Goal: Information Seeking & Learning: Learn about a topic

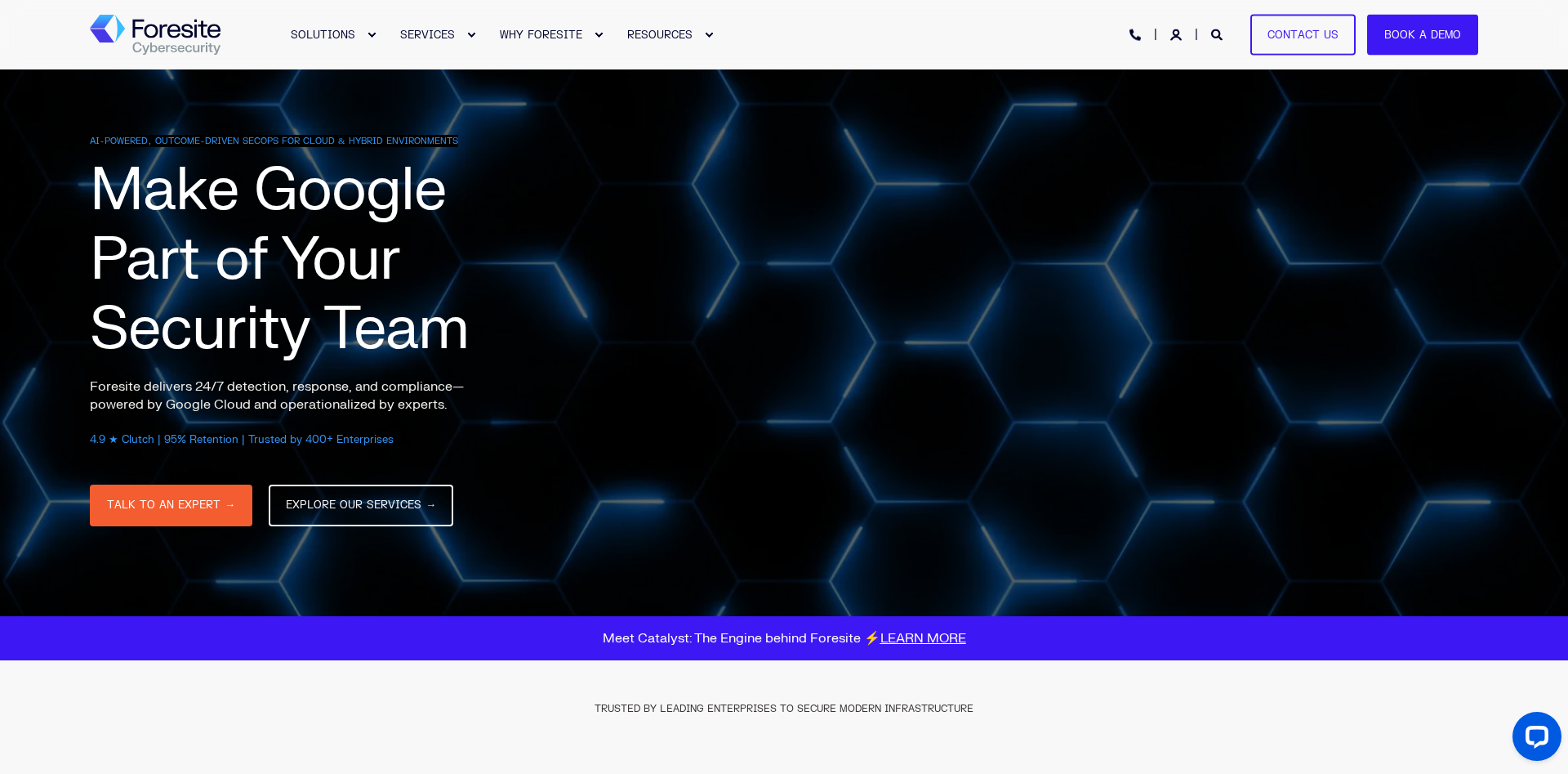
click at [1085, 750] on div "TRUSTED BY LEADING ENTERPRISES TO SECURE MODERN INFRASTRUCTURE" at bounding box center [784, 757] width 1389 height 193
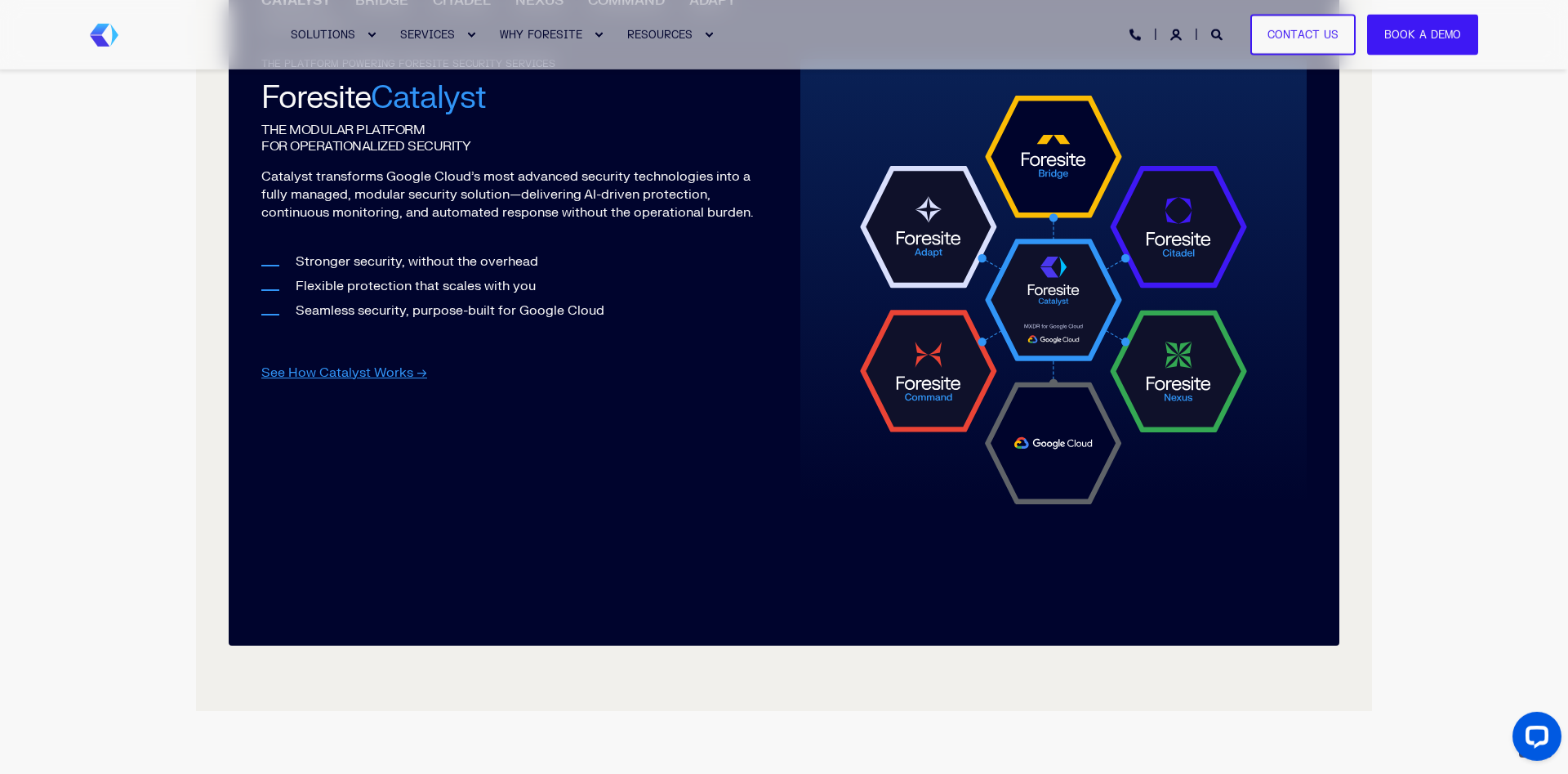
scroll to position [1751, 0]
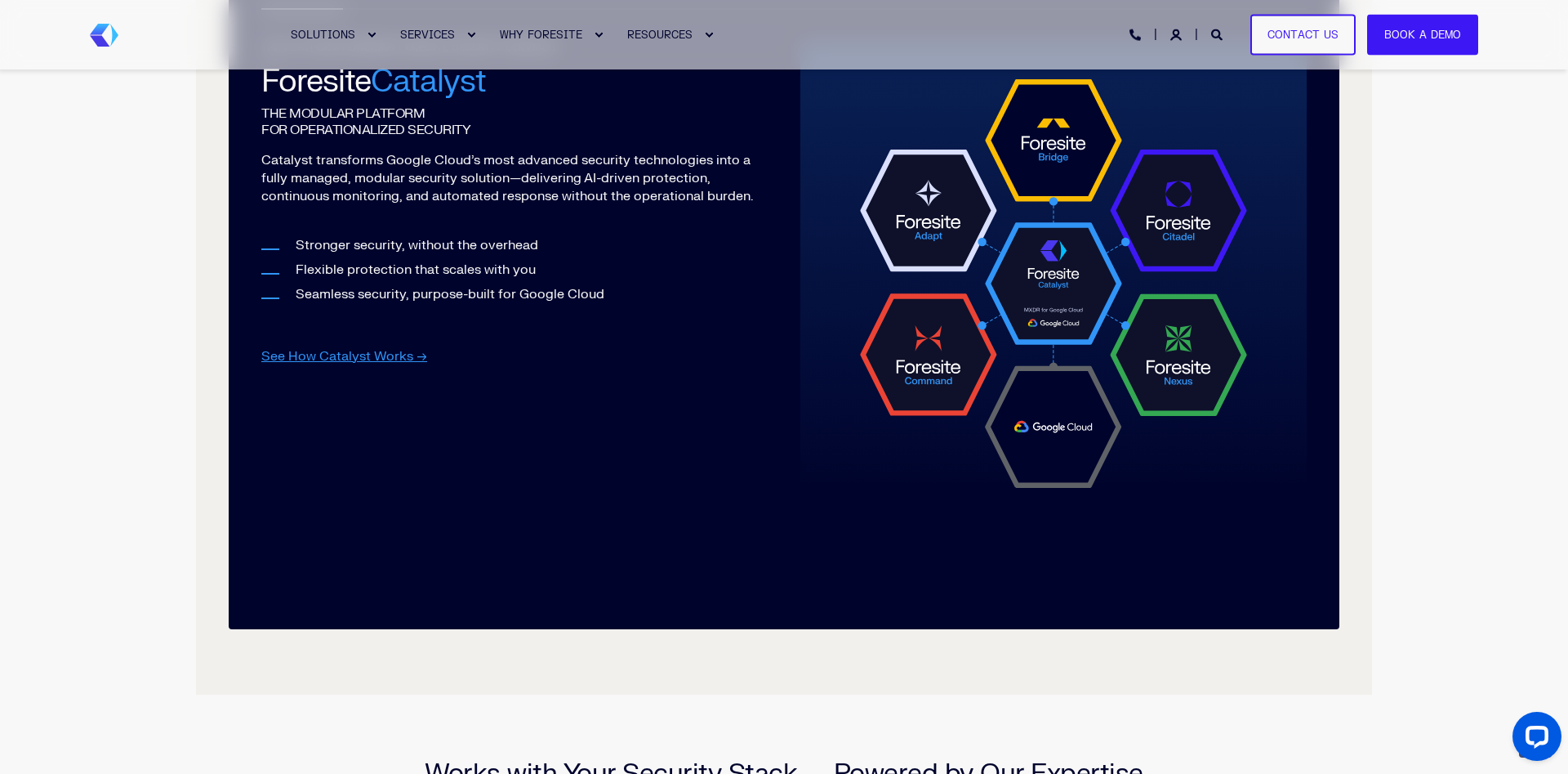
click at [1050, 406] on img at bounding box center [1053, 277] width 408 height 421
click at [1051, 447] on img at bounding box center [1053, 277] width 408 height 421
click at [1053, 312] on img at bounding box center [1053, 277] width 408 height 421
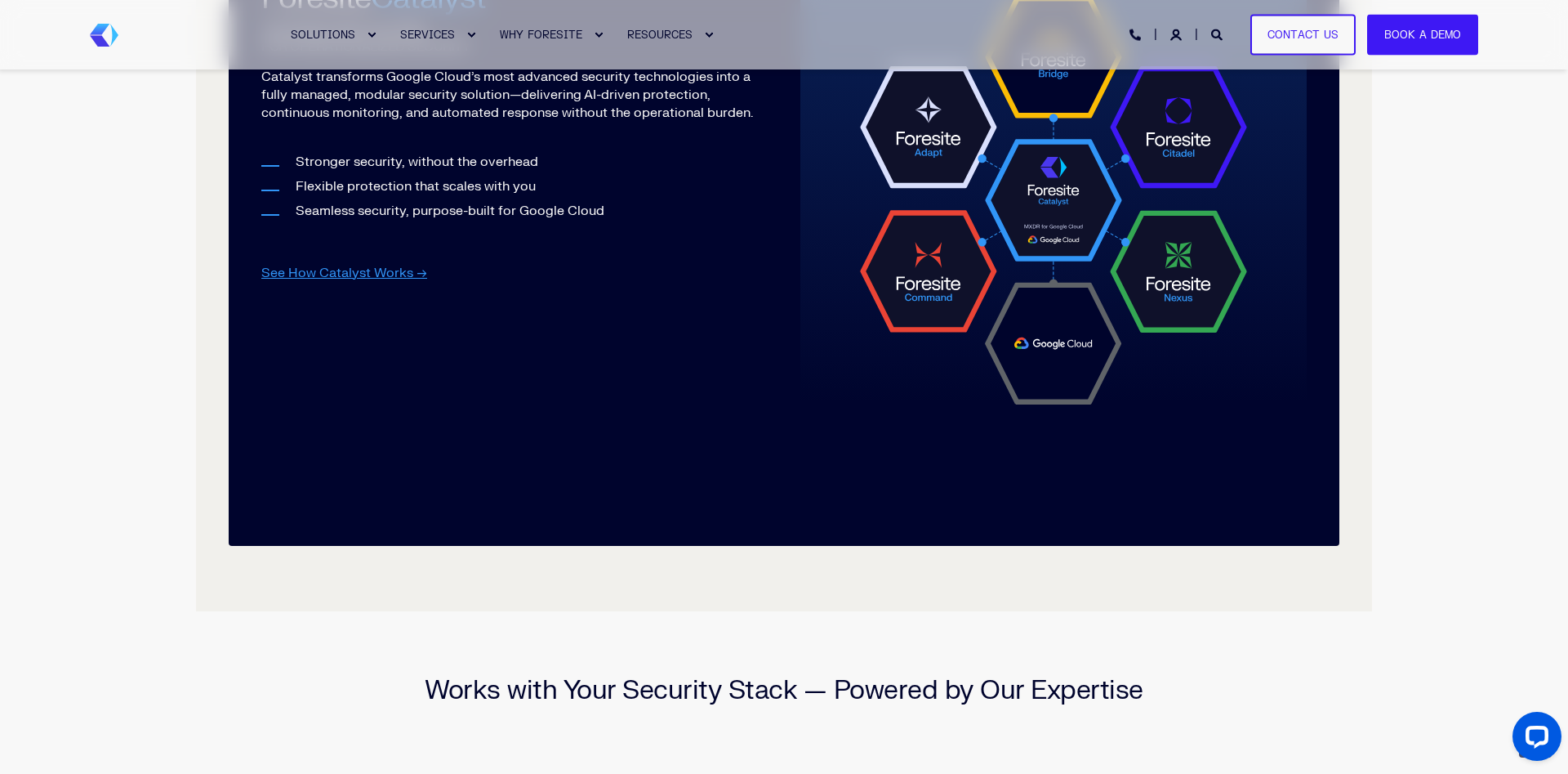
scroll to position [1500, 0]
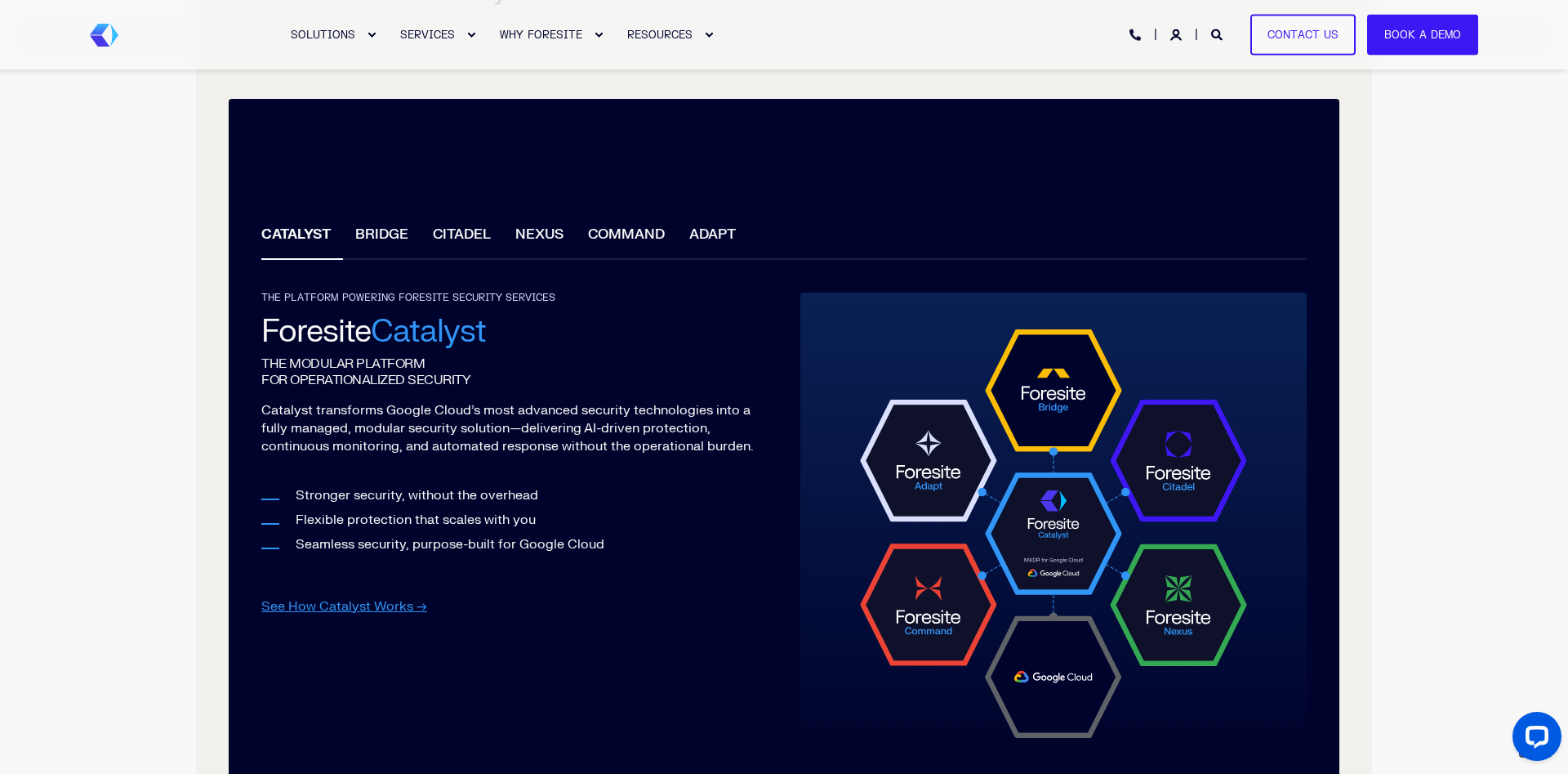
click at [386, 239] on li "BRIDGE" at bounding box center [382, 237] width 78 height 47
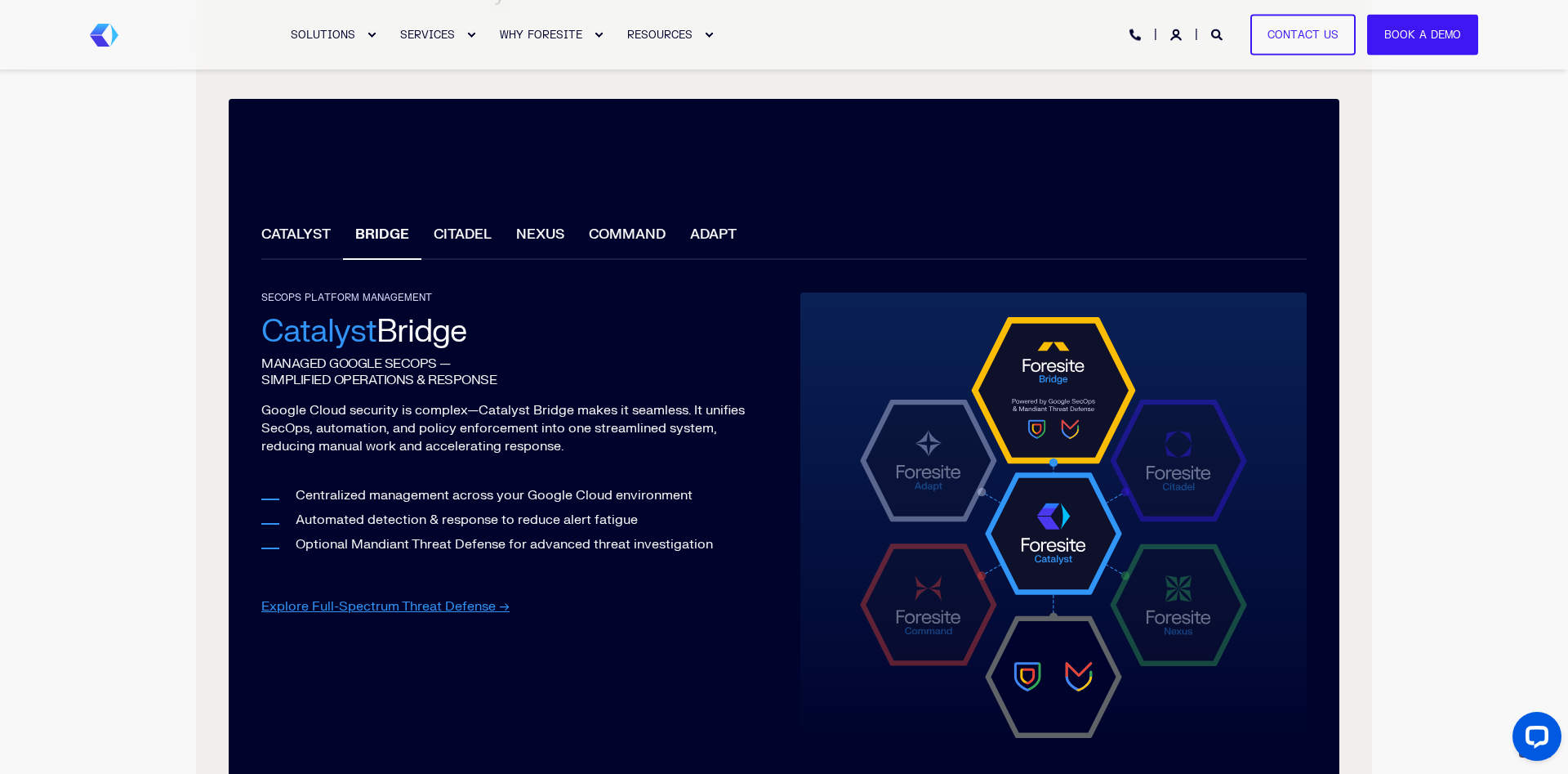
click at [463, 229] on li "CITADEL" at bounding box center [463, 237] width 82 height 47
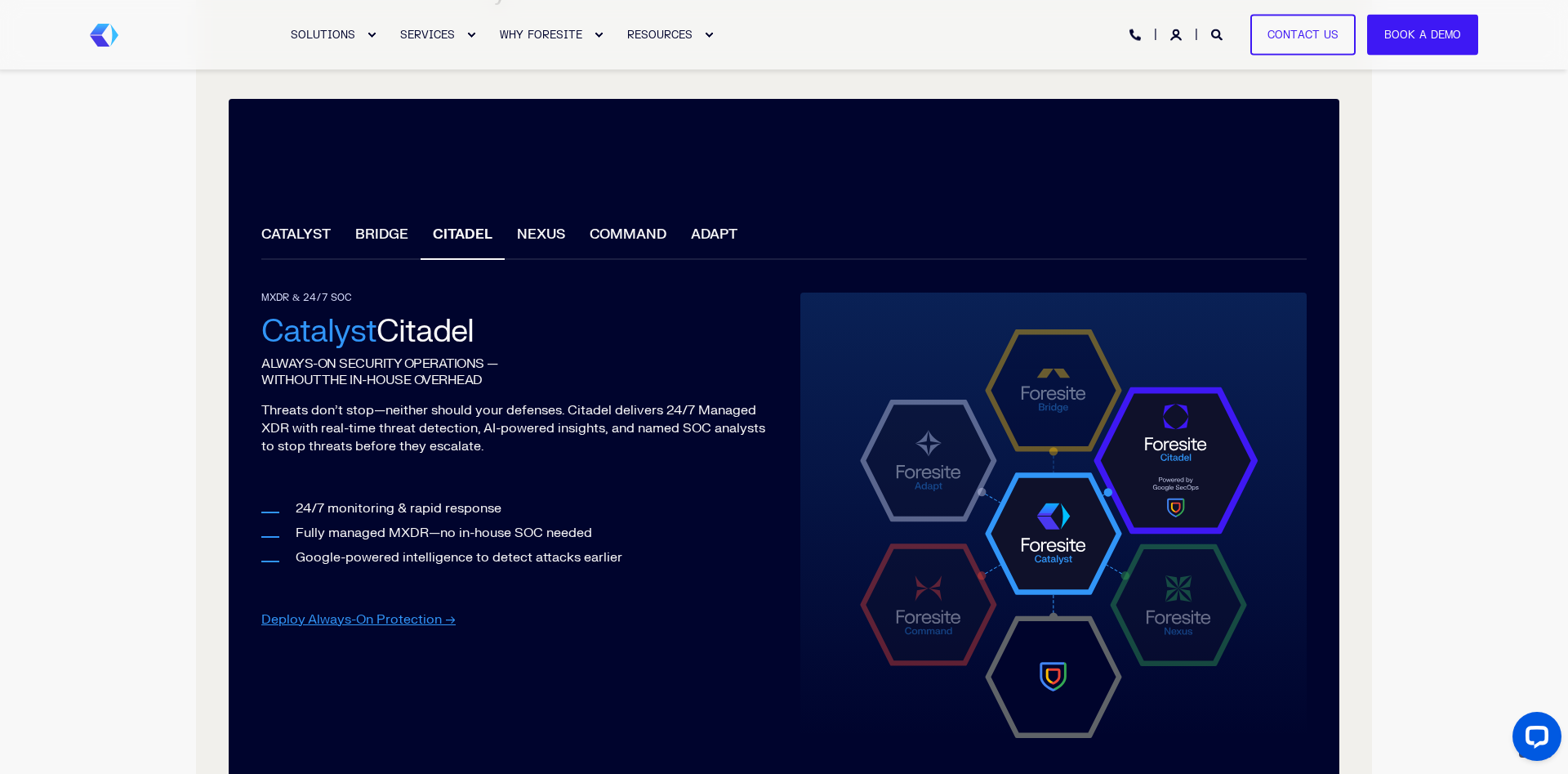
click at [537, 232] on li "NEXUS" at bounding box center [541, 237] width 73 height 47
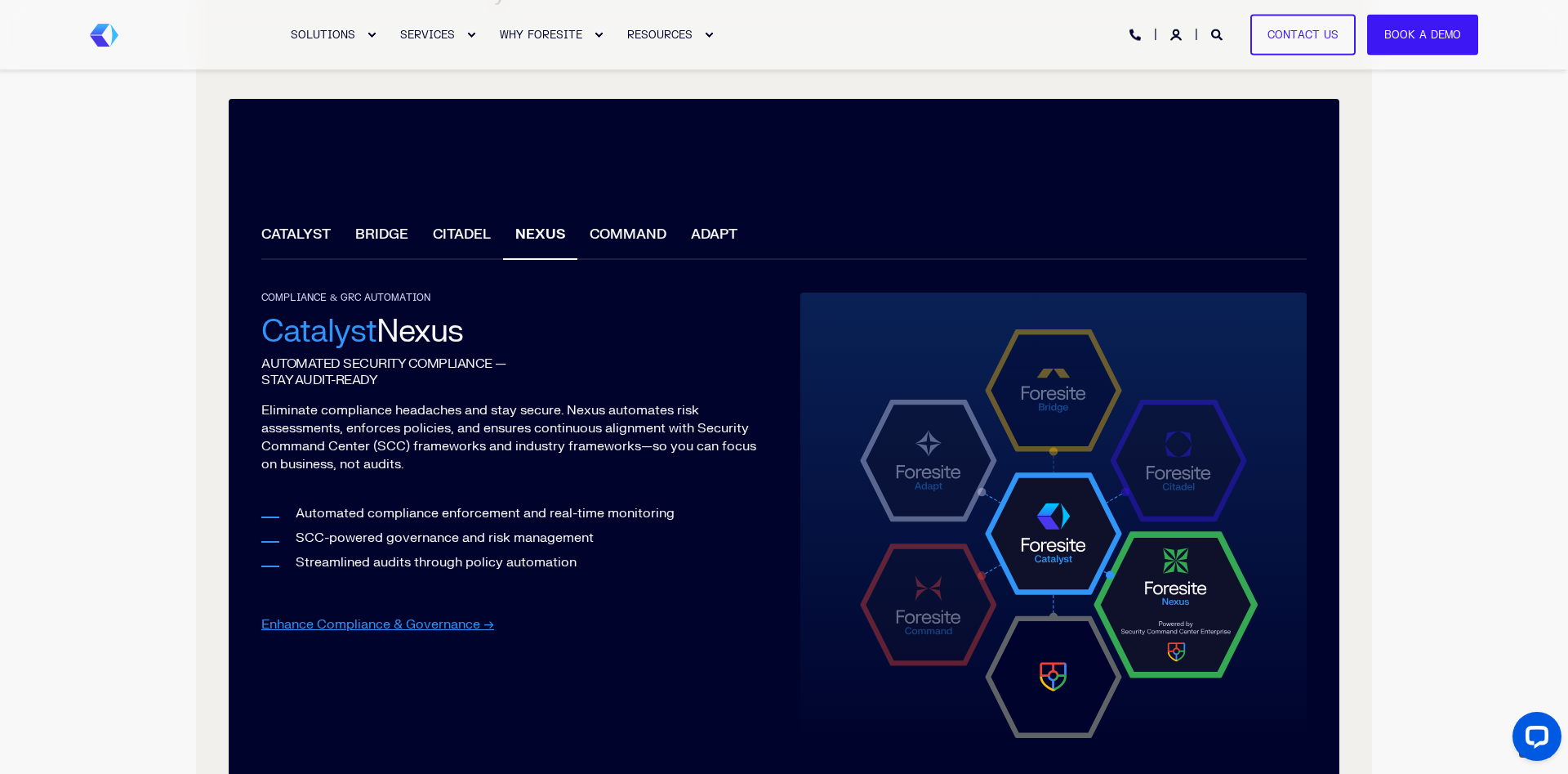
click at [537, 232] on li "NEXUS" at bounding box center [541, 237] width 75 height 47
click at [644, 234] on li "COMMAND" at bounding box center [628, 237] width 101 height 47
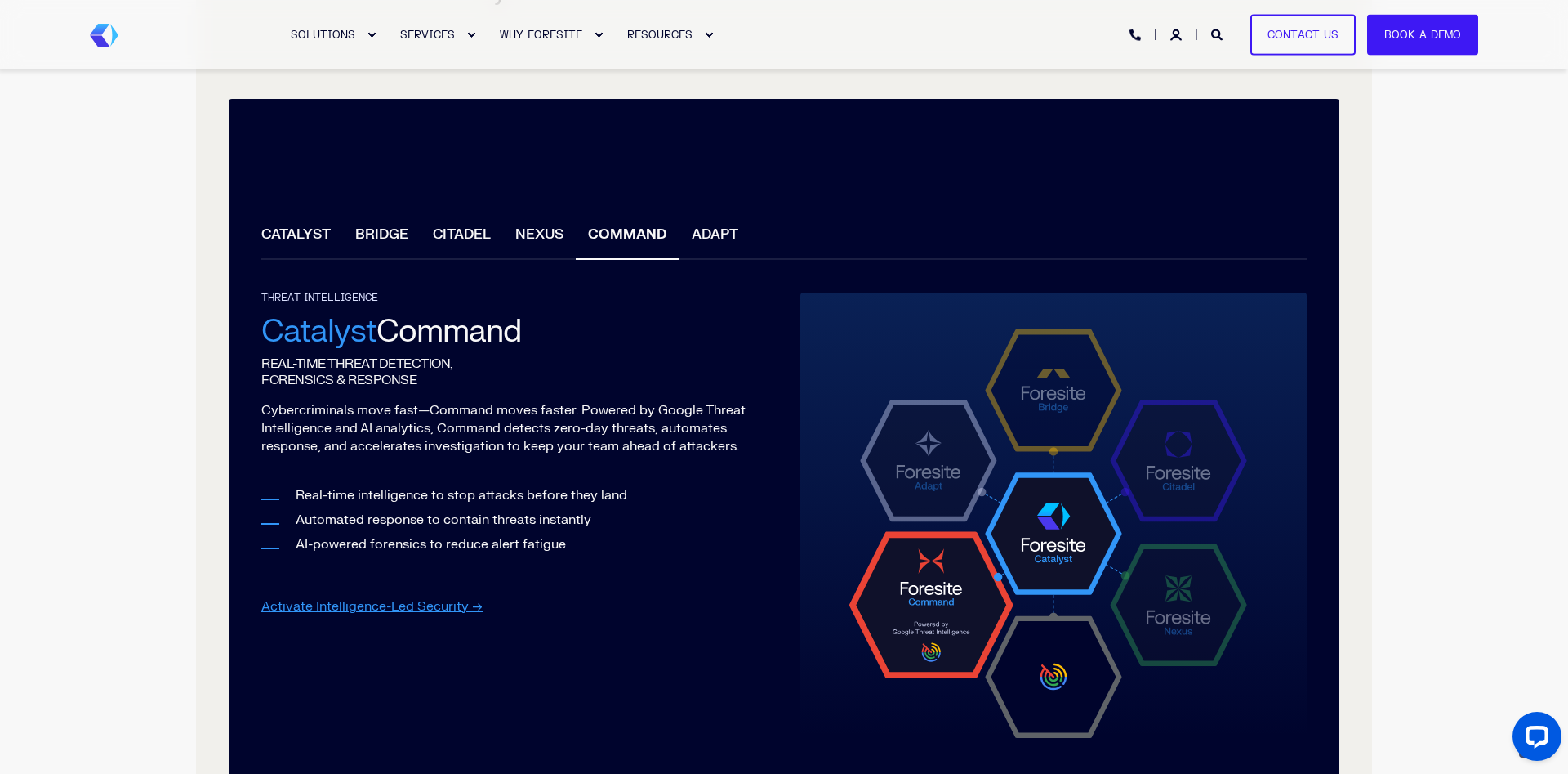
click at [726, 246] on li "ADAPT" at bounding box center [715, 237] width 71 height 47
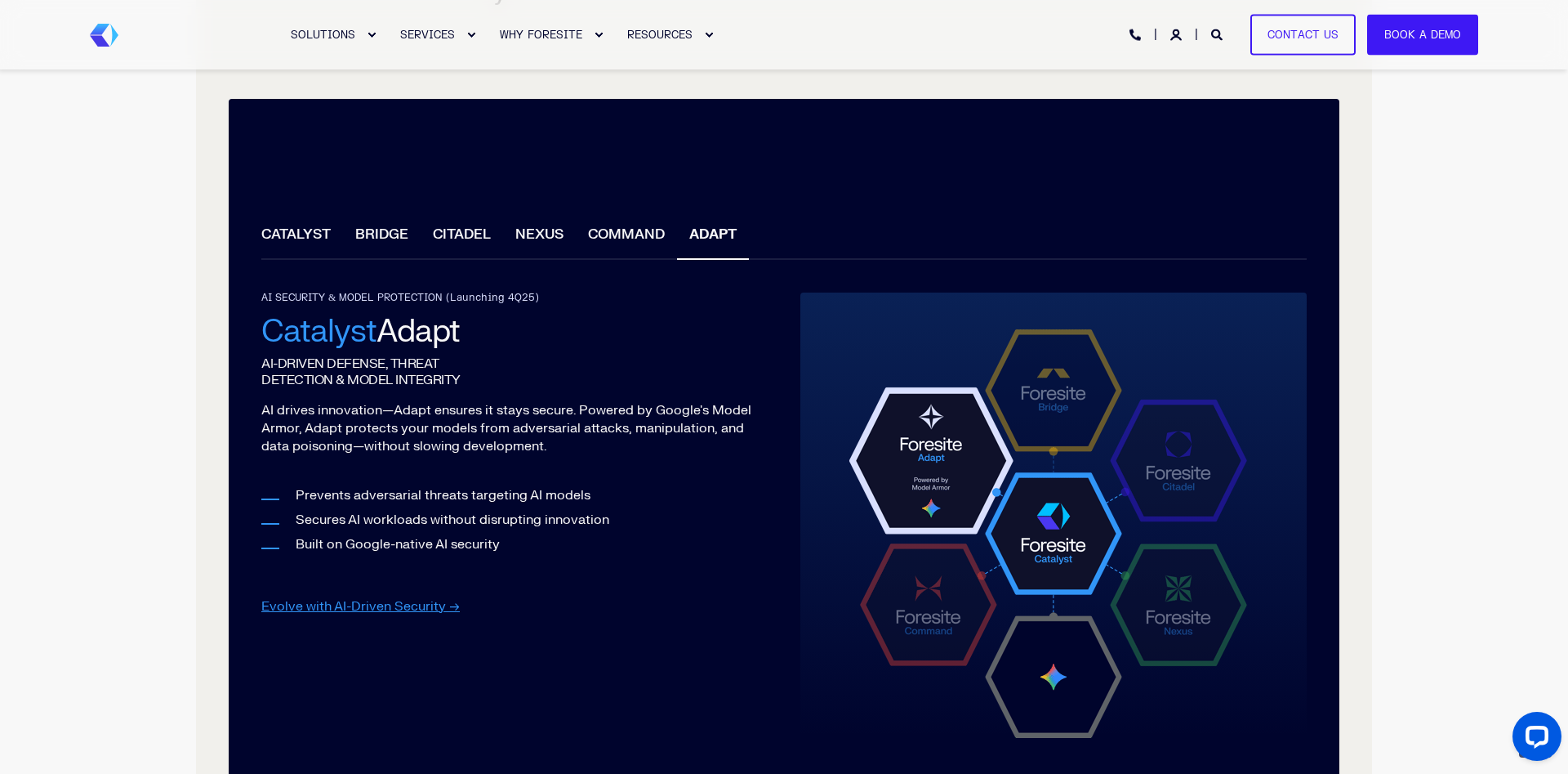
click at [638, 231] on li "COMMAND" at bounding box center [626, 237] width 101 height 47
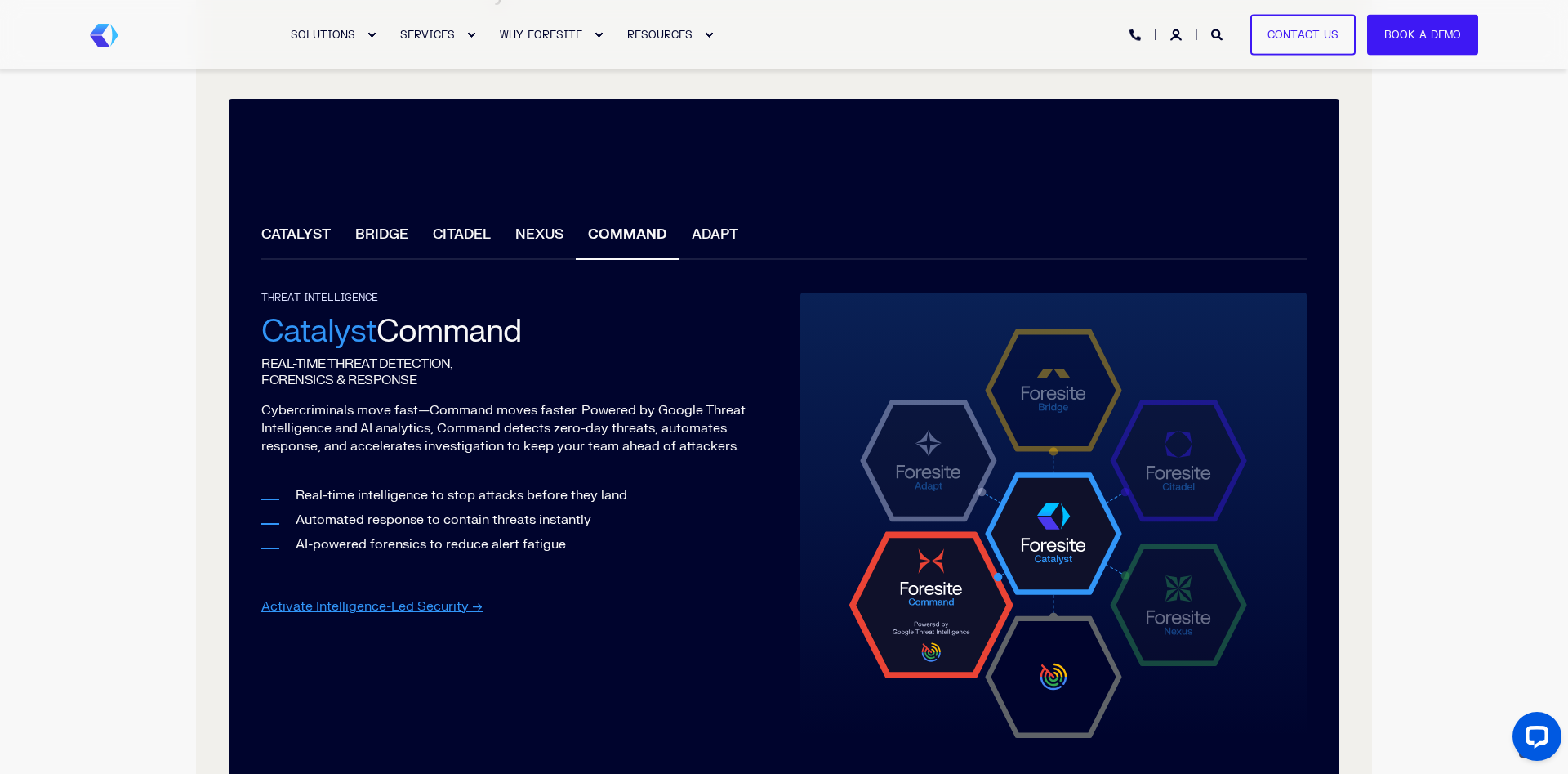
click at [522, 219] on li "NEXUS" at bounding box center [540, 237] width 73 height 47
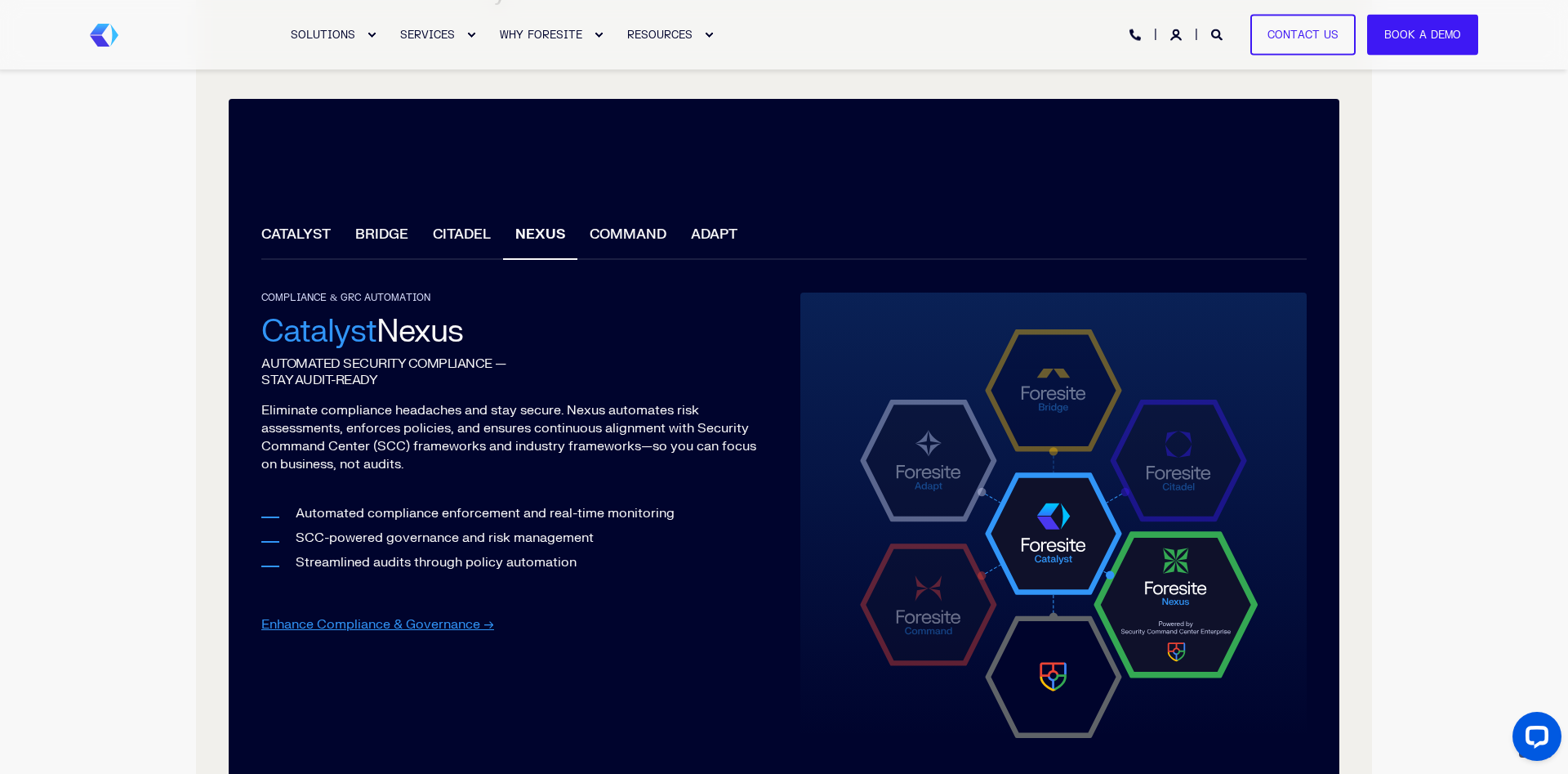
click at [463, 237] on li "CITADEL" at bounding box center [462, 237] width 82 height 47
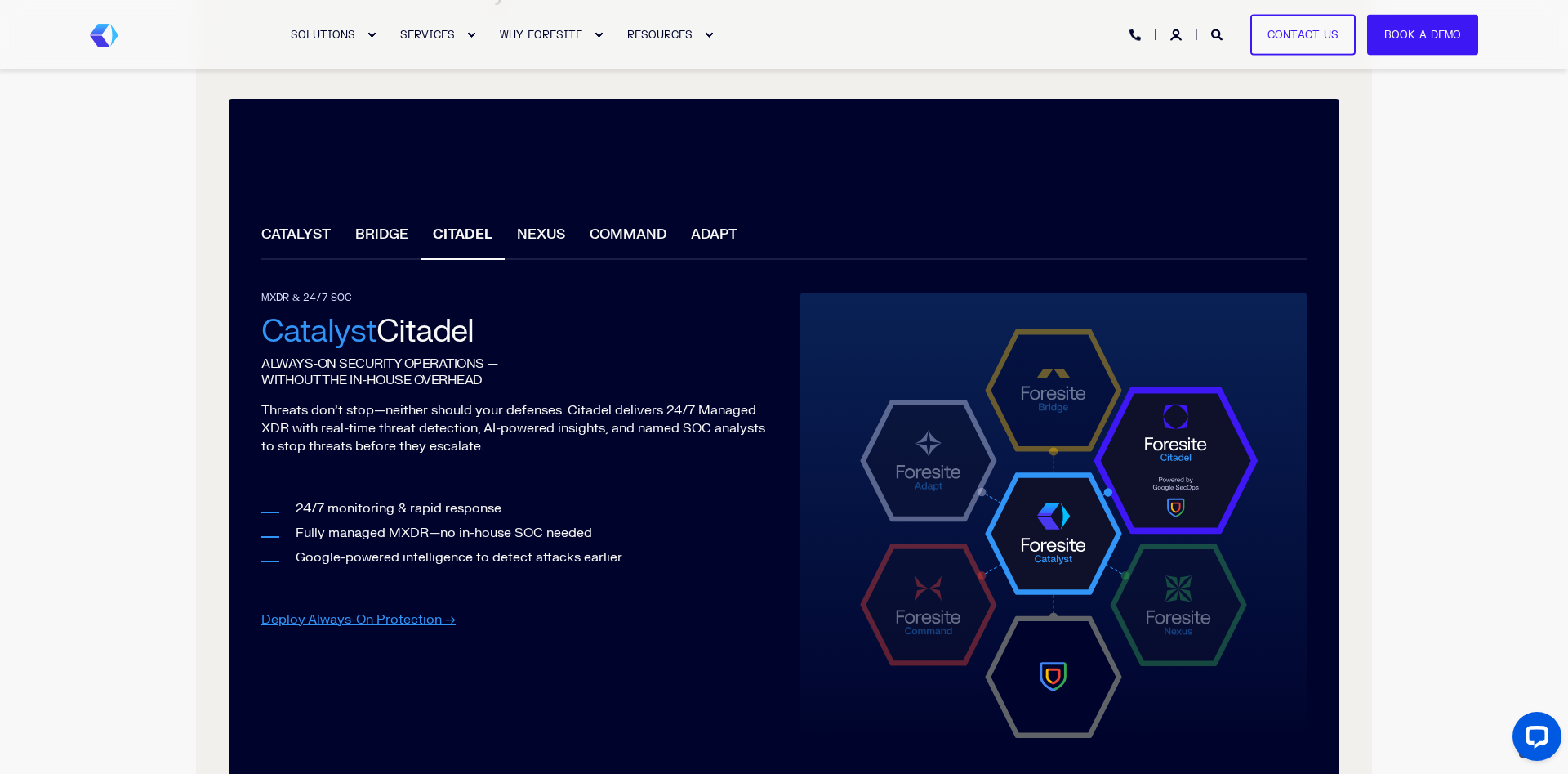
click at [365, 244] on li "BRIDGE" at bounding box center [382, 237] width 78 height 47
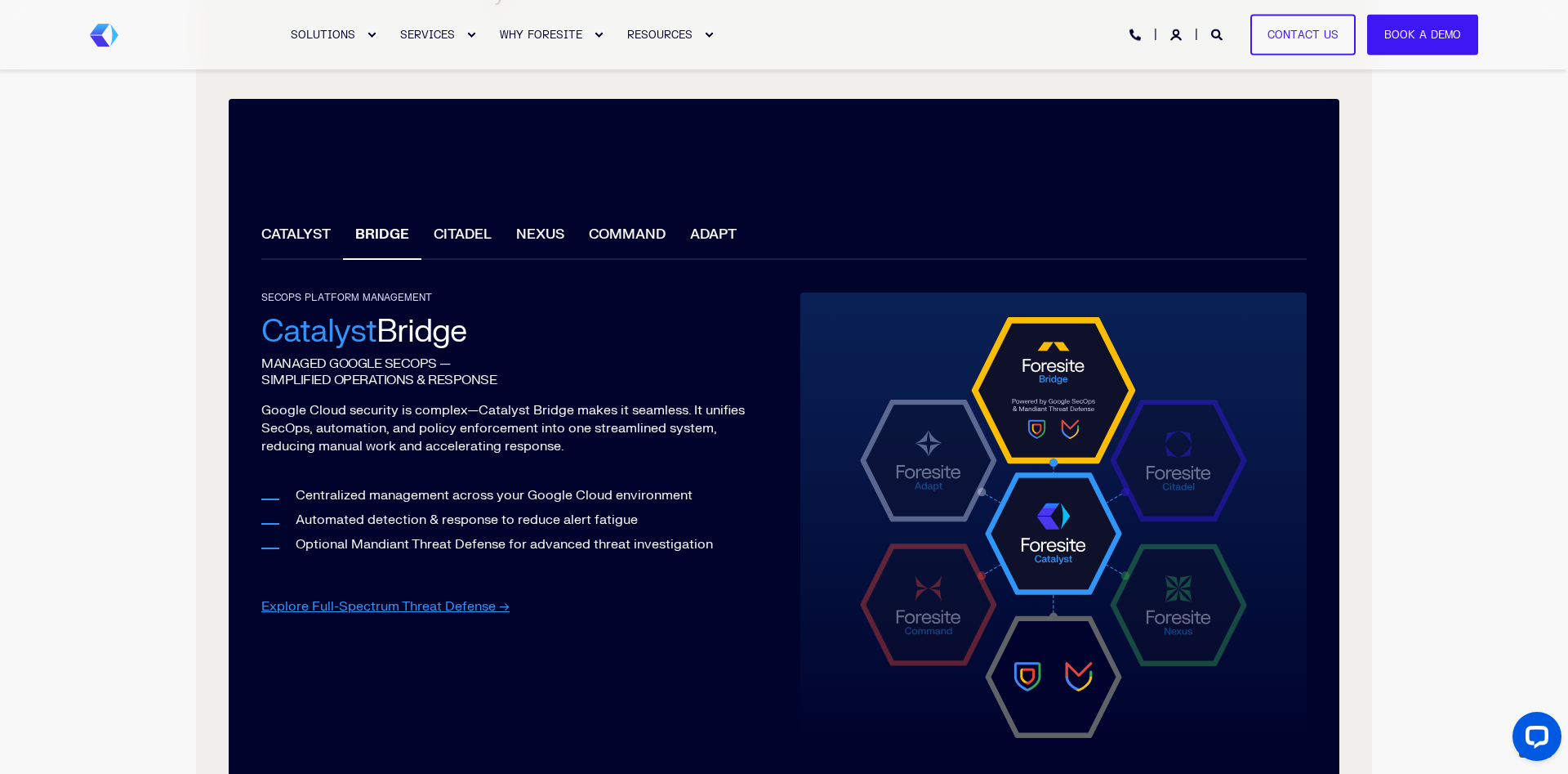
click at [476, 237] on li "CITADEL" at bounding box center [463, 237] width 82 height 47
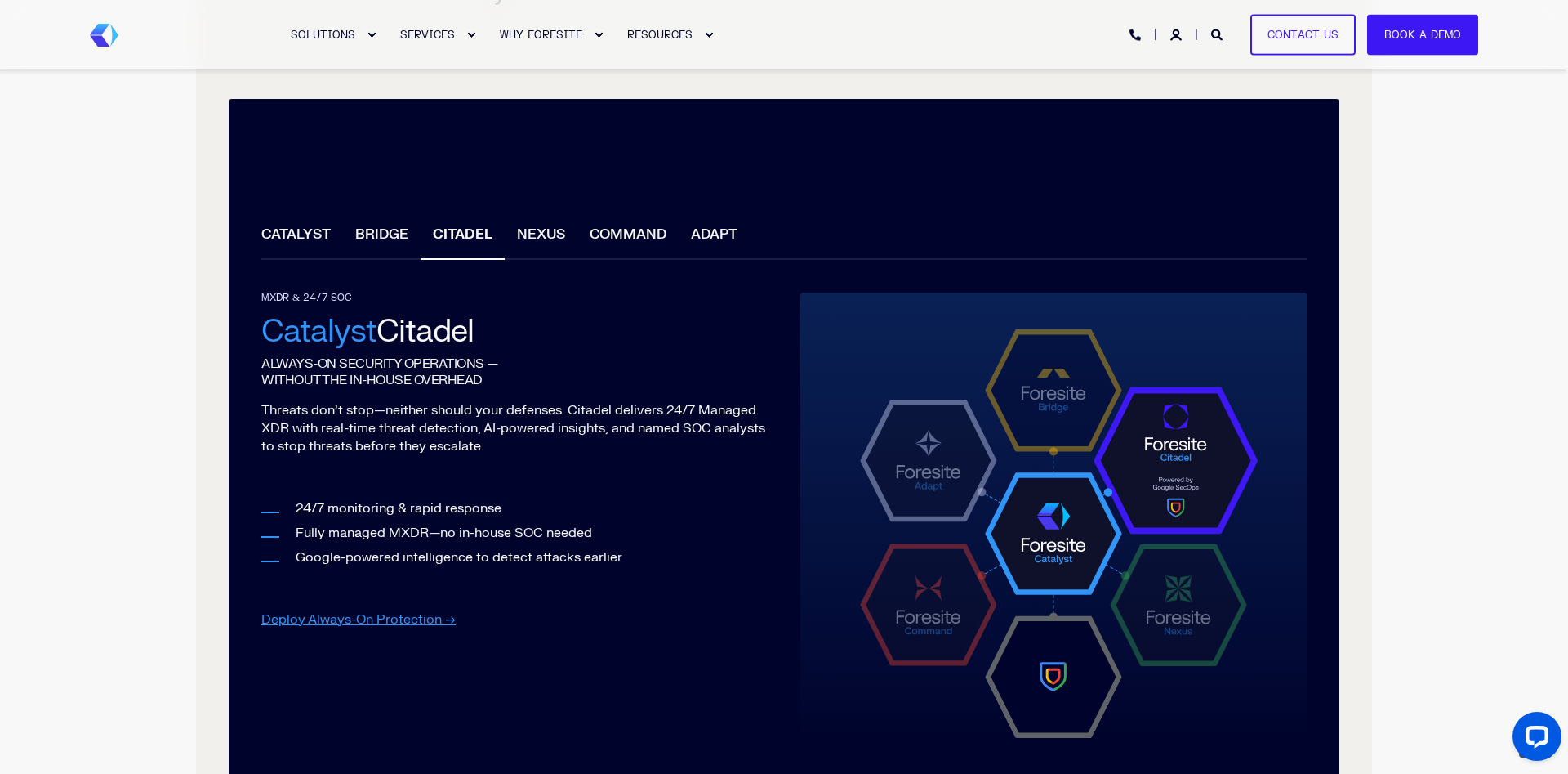
click at [547, 237] on li "NEXUS" at bounding box center [541, 237] width 73 height 47
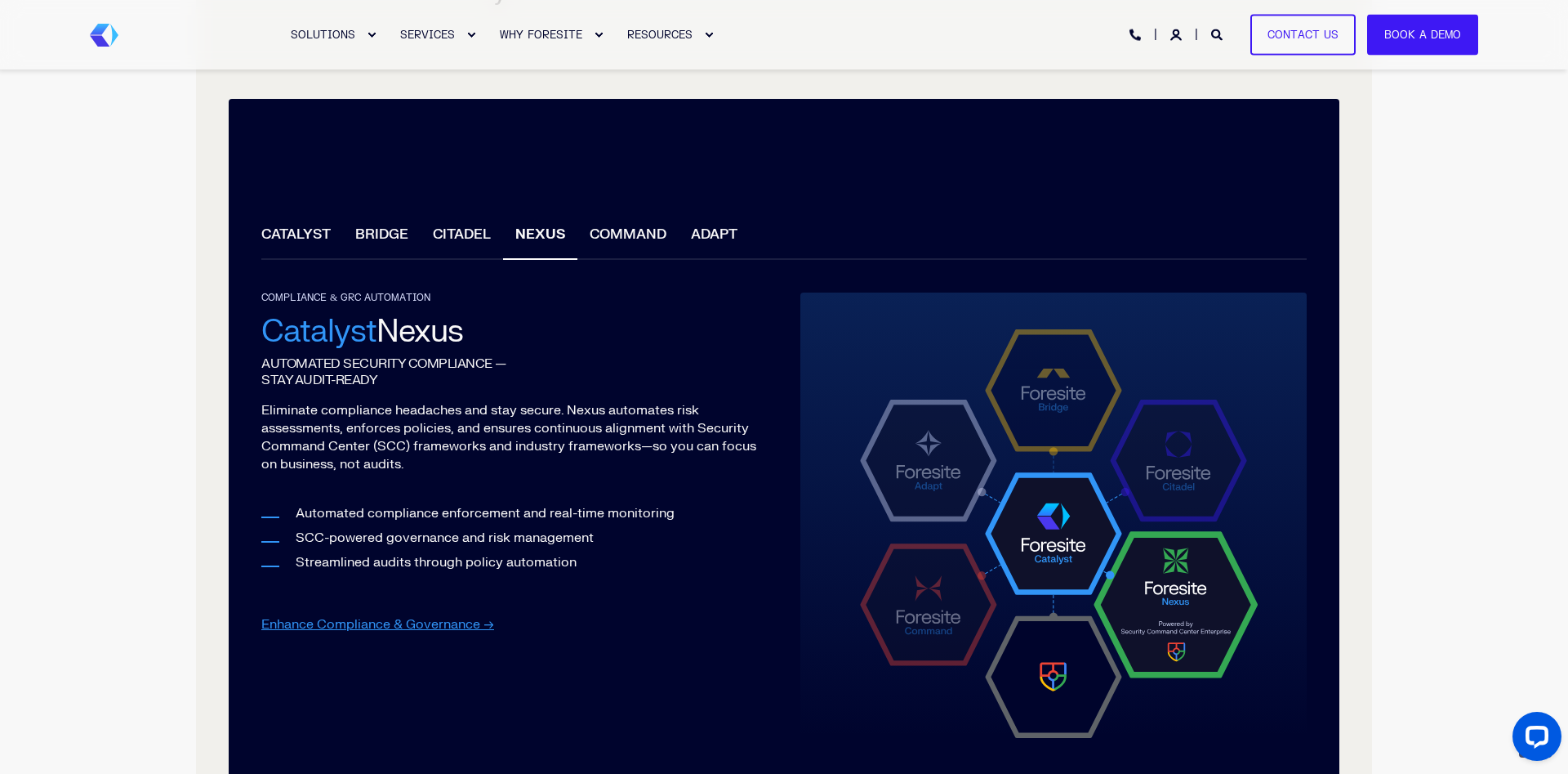
click at [625, 237] on li "COMMAND" at bounding box center [628, 237] width 101 height 47
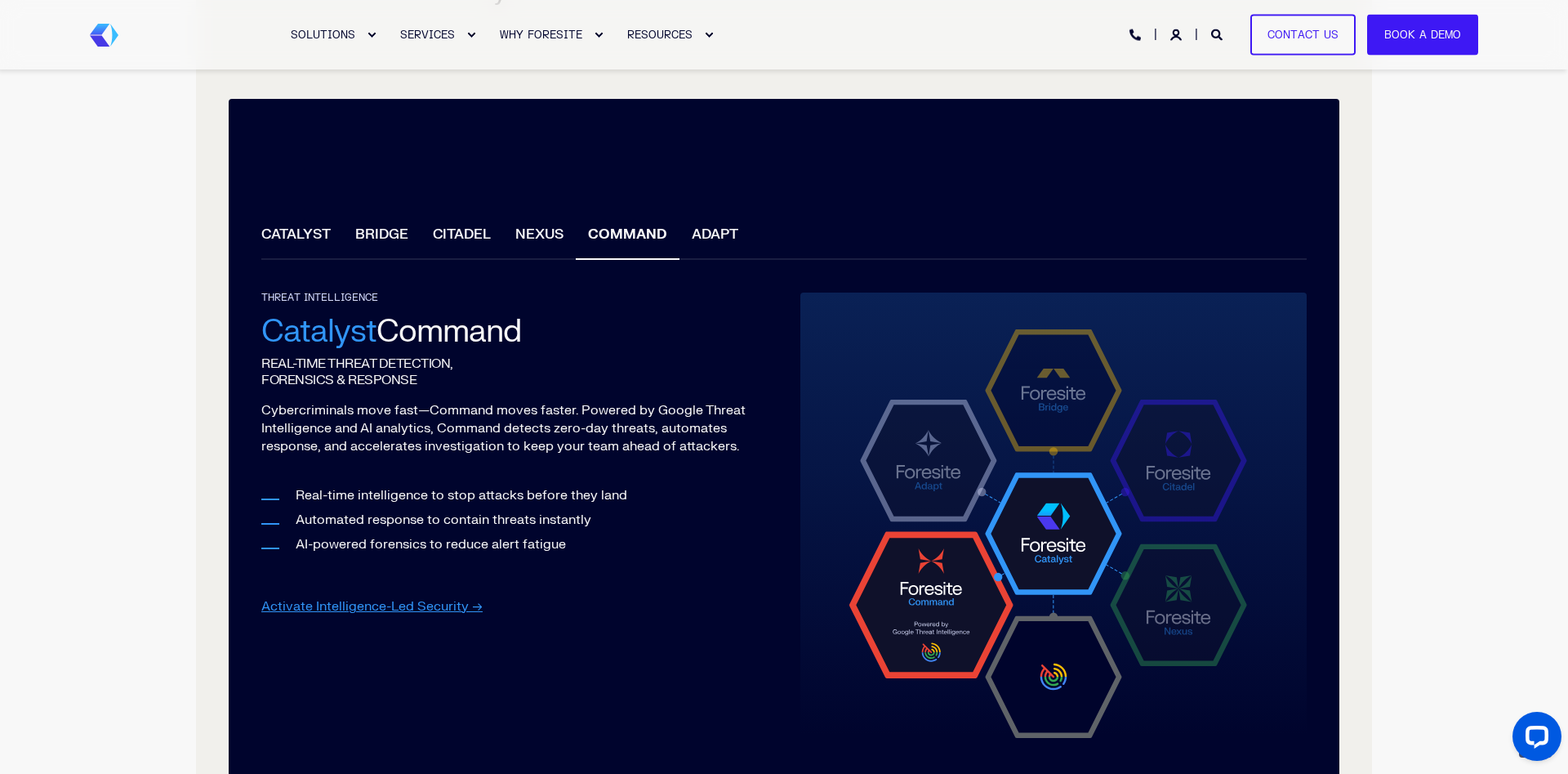
click at [720, 250] on li "ADAPT" at bounding box center [715, 237] width 71 height 47
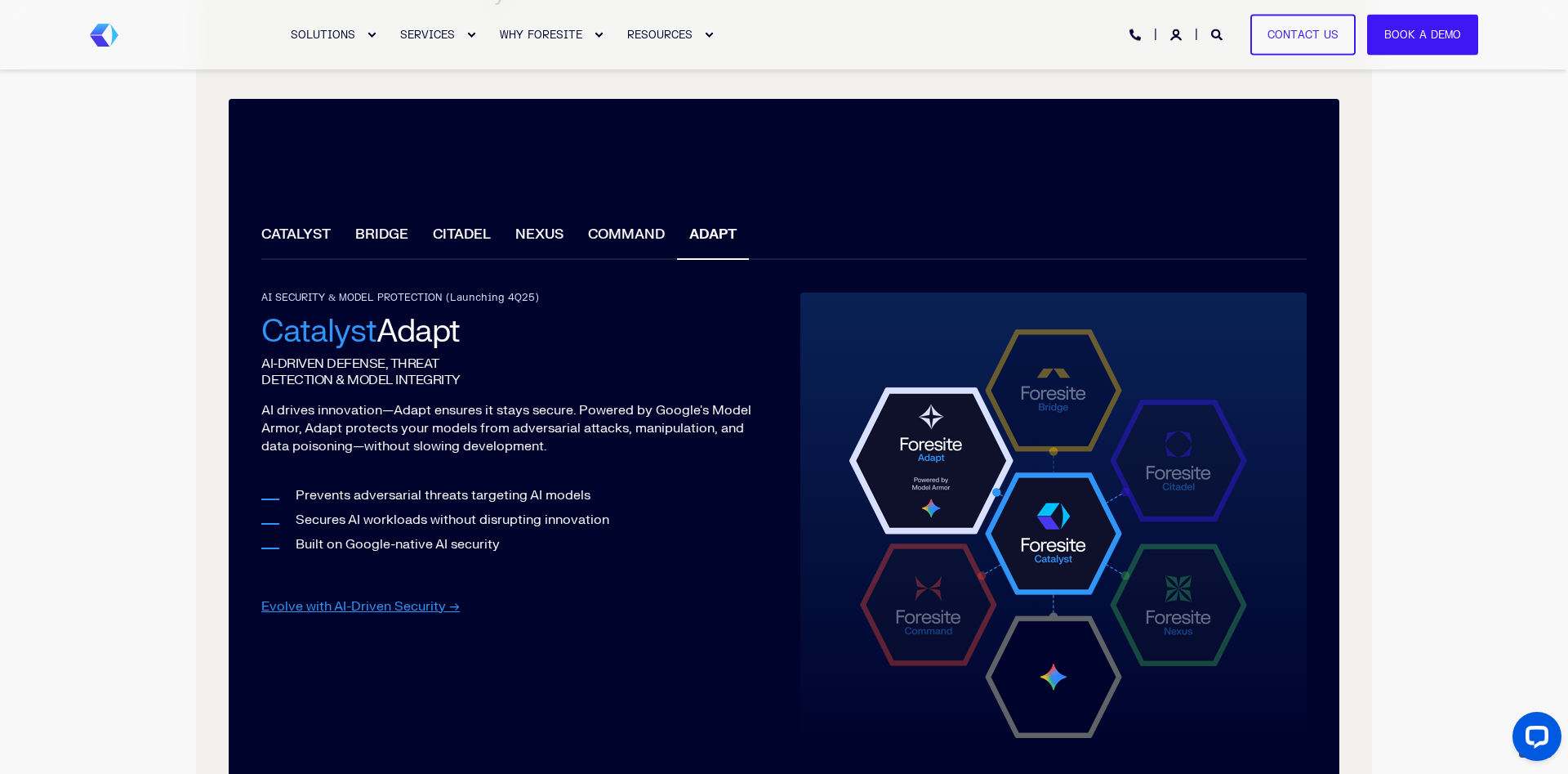
click at [1191, 473] on img at bounding box center [1053, 528] width 408 height 421
click at [1202, 620] on img at bounding box center [1053, 528] width 408 height 421
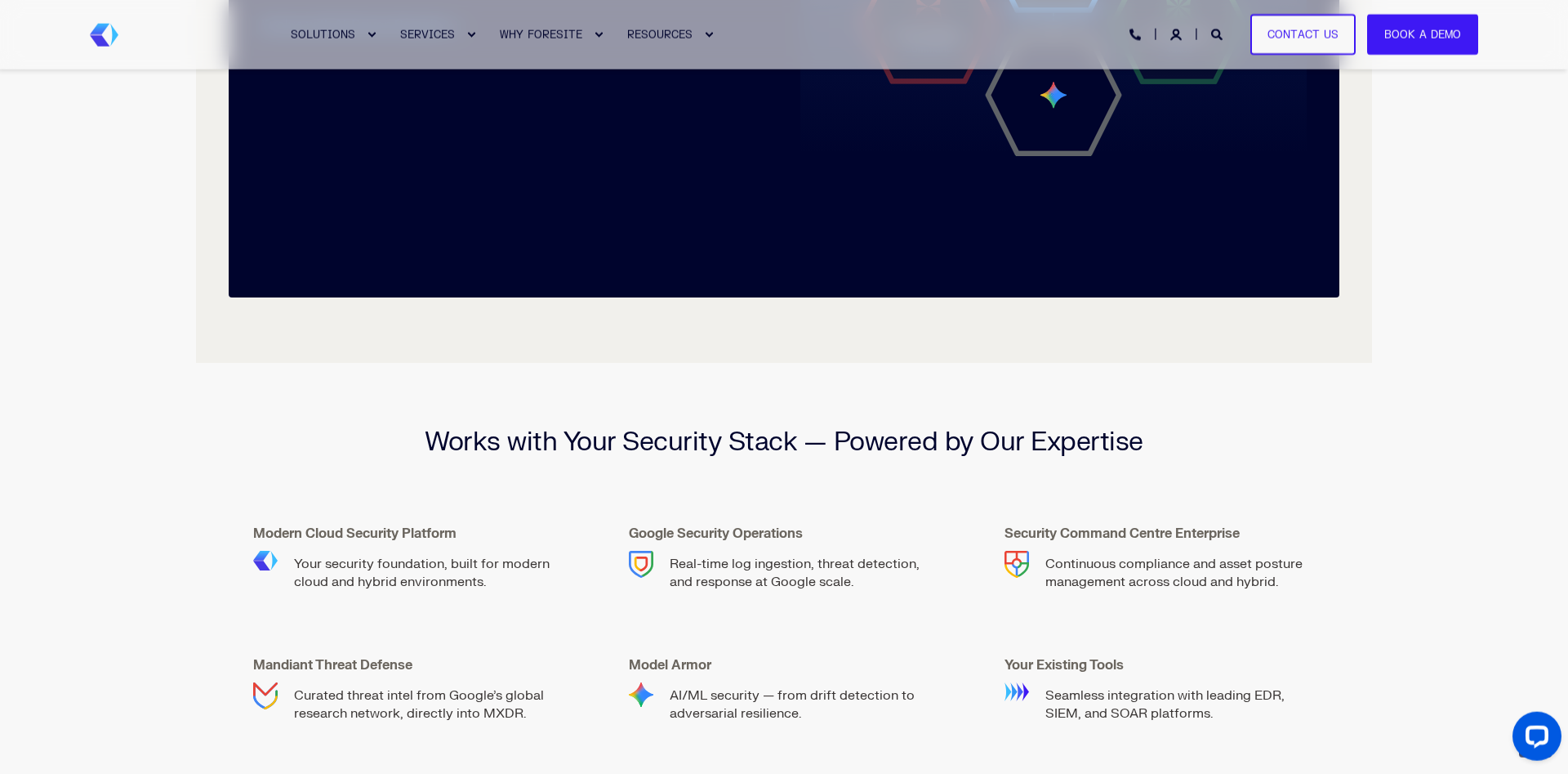
scroll to position [2084, 0]
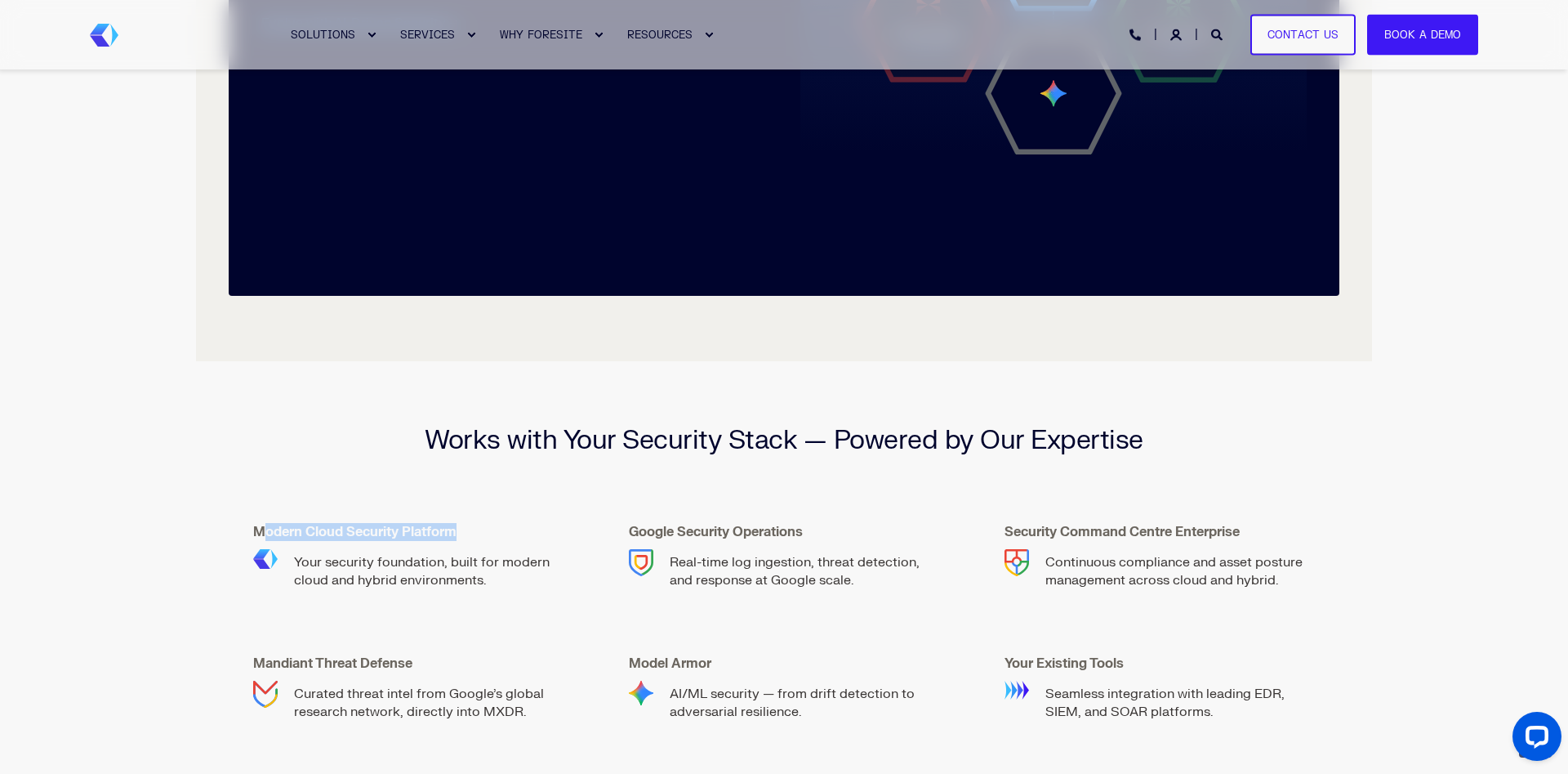
drag, startPoint x: 260, startPoint y: 531, endPoint x: 455, endPoint y: 527, distance: 195.0
click at [455, 527] on strong "Modern Cloud Security Platform" at bounding box center [354, 531] width 204 height 16
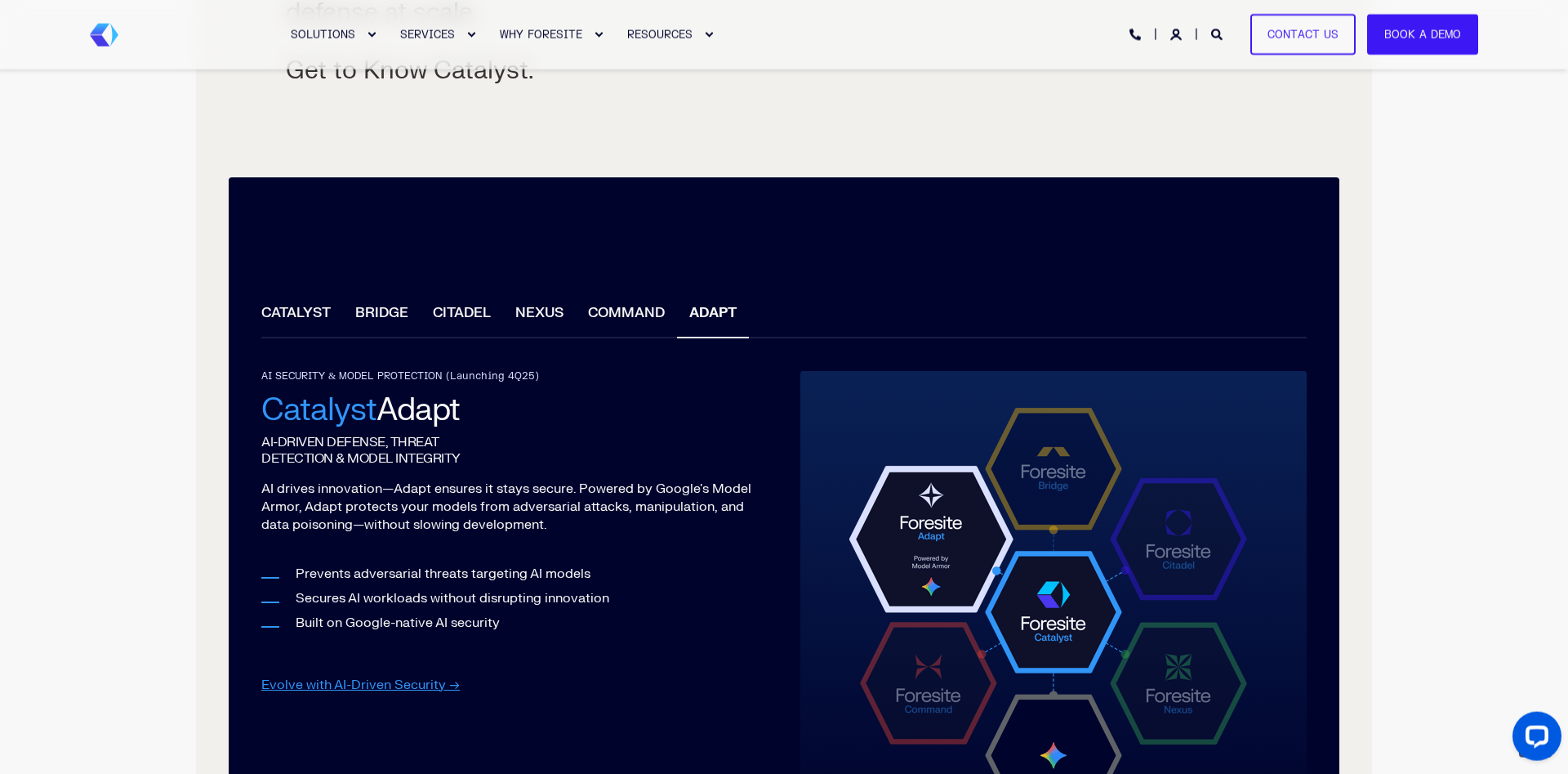
scroll to position [1417, 0]
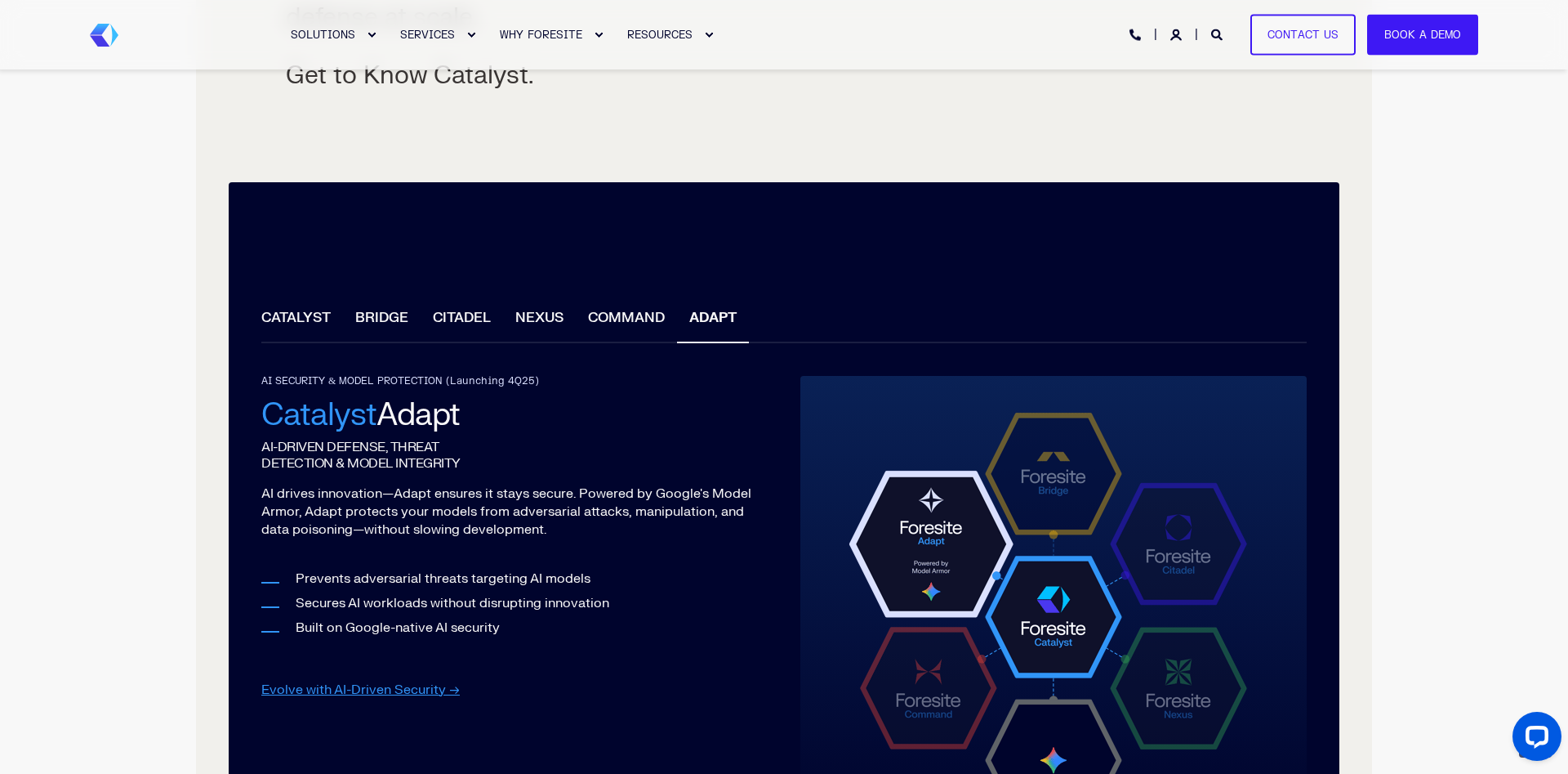
click at [627, 327] on li "COMMAND" at bounding box center [626, 320] width 101 height 47
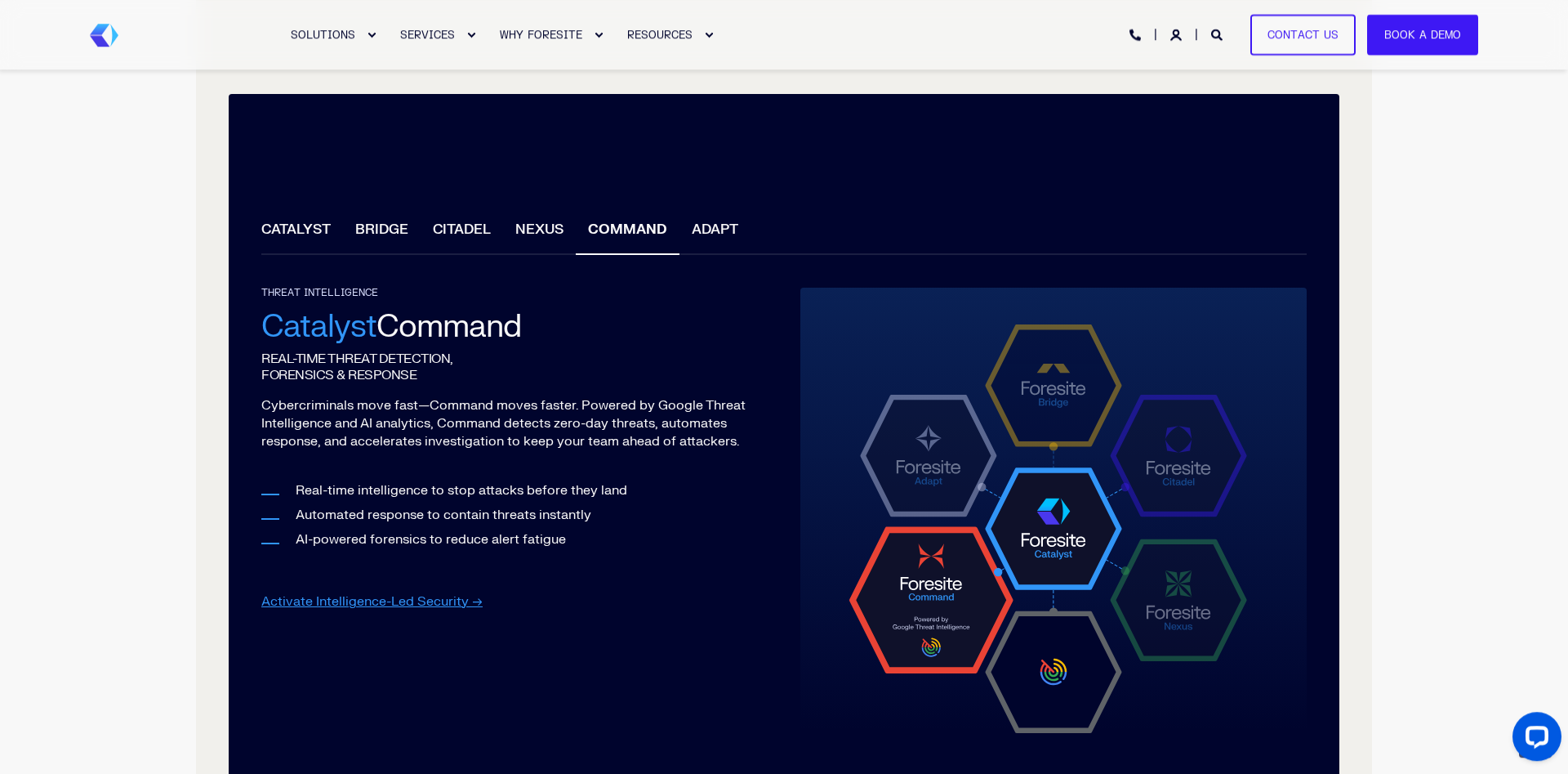
scroll to position [1500, 0]
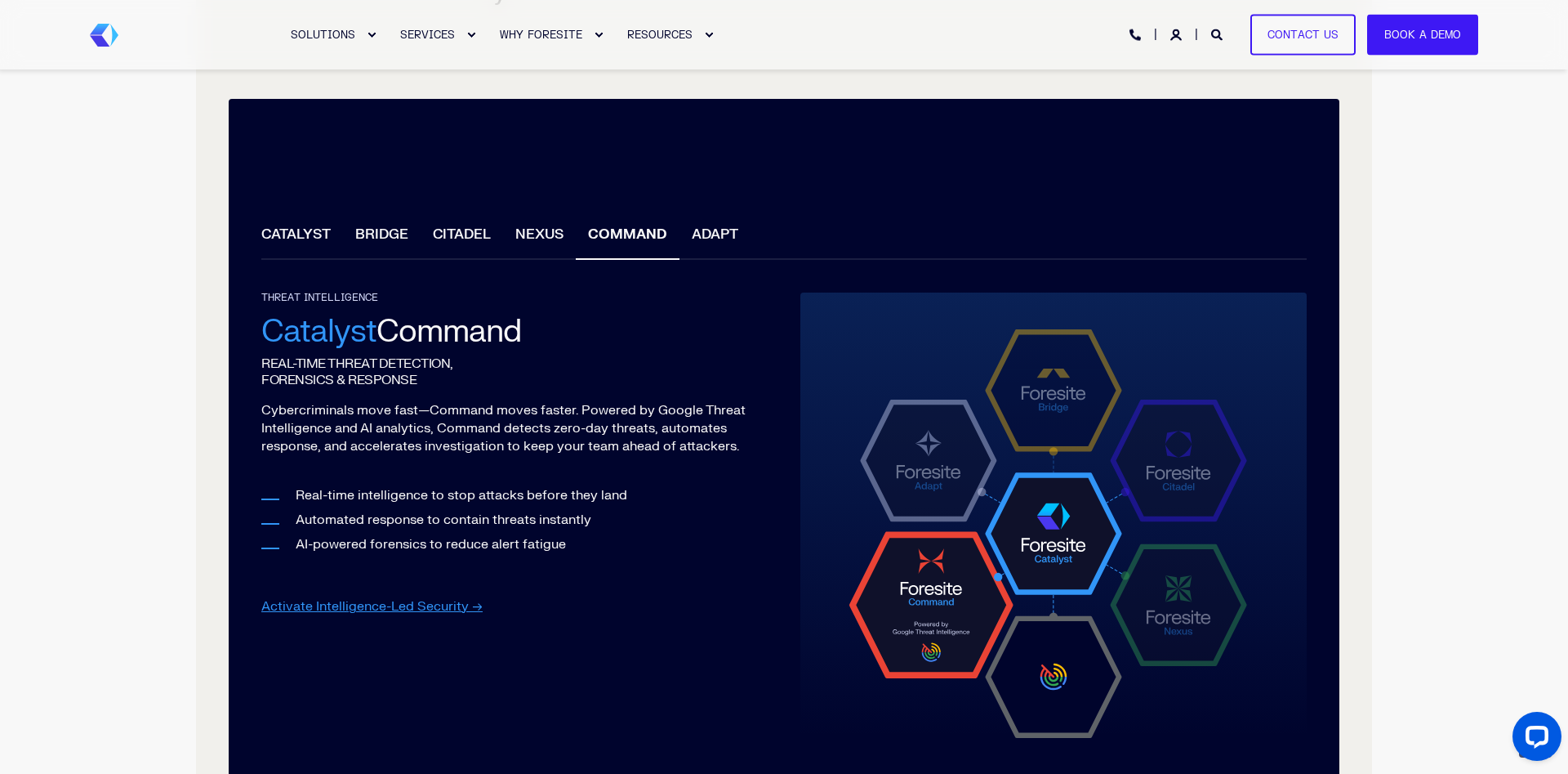
click at [543, 249] on li "NEXUS" at bounding box center [540, 237] width 73 height 47
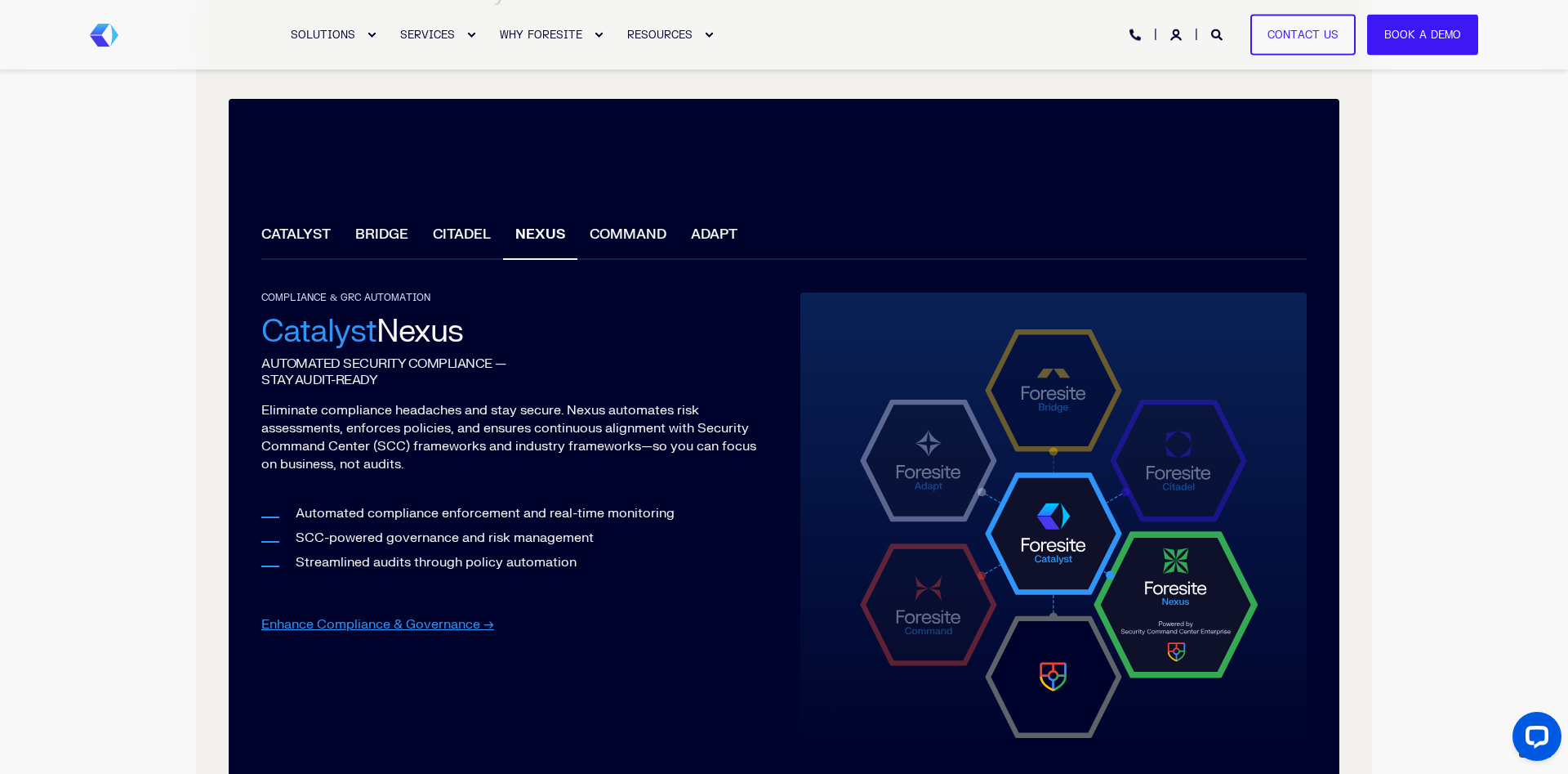
click at [440, 232] on li "CITADEL" at bounding box center [462, 237] width 82 height 47
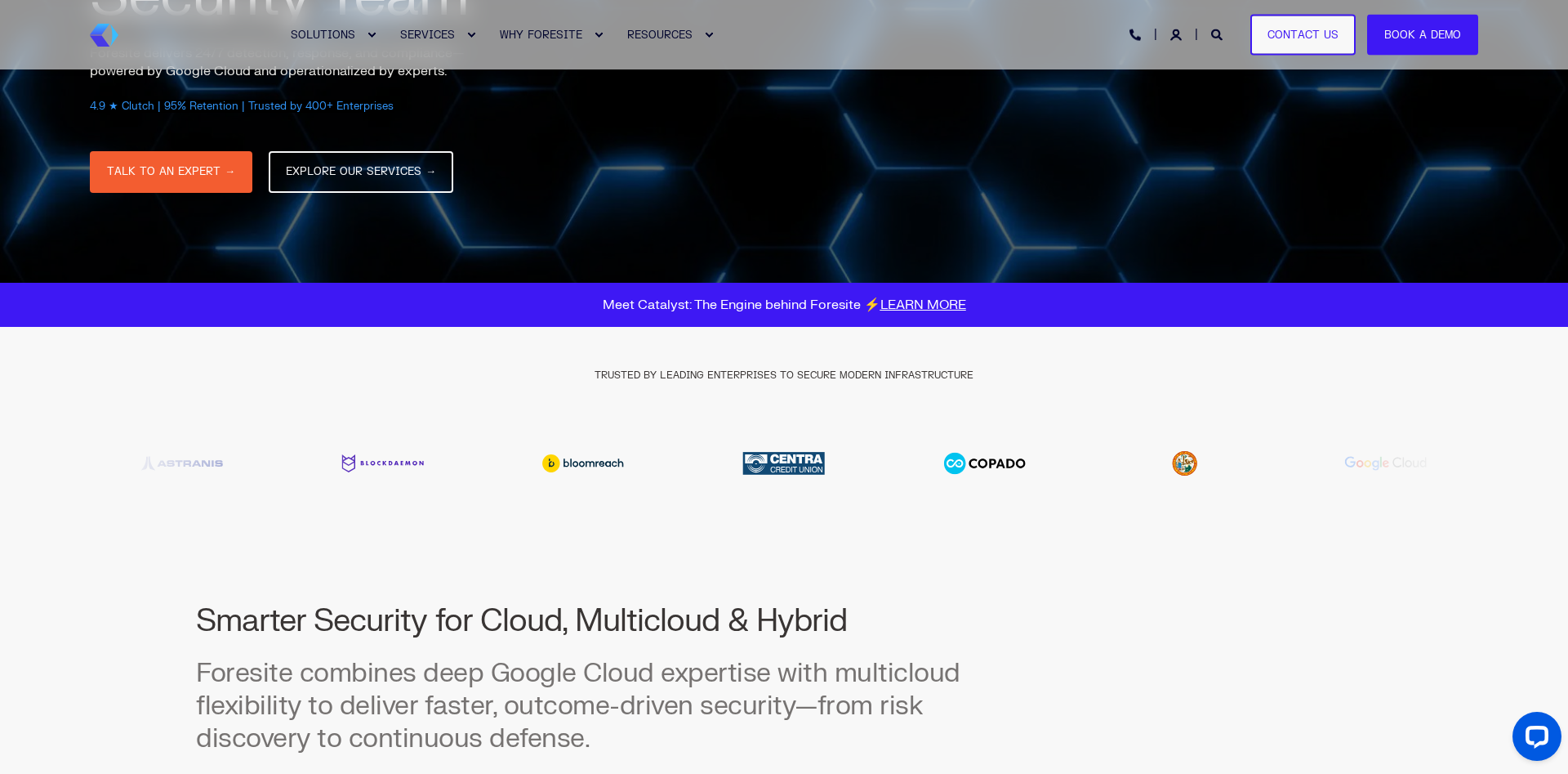
scroll to position [0, 0]
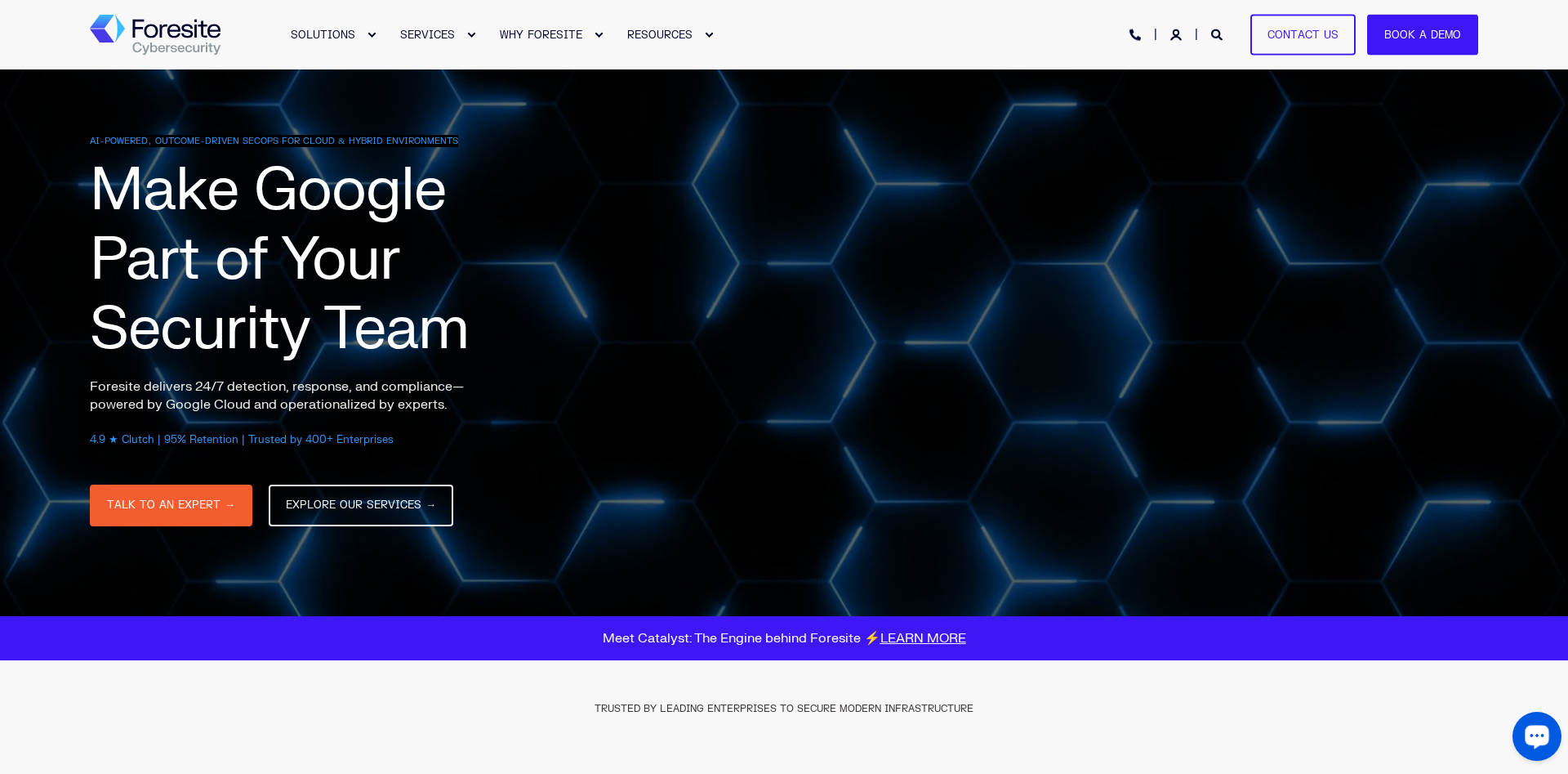
click at [1519, 746] on button "Open LiveChat chat widget" at bounding box center [1537, 736] width 49 height 49
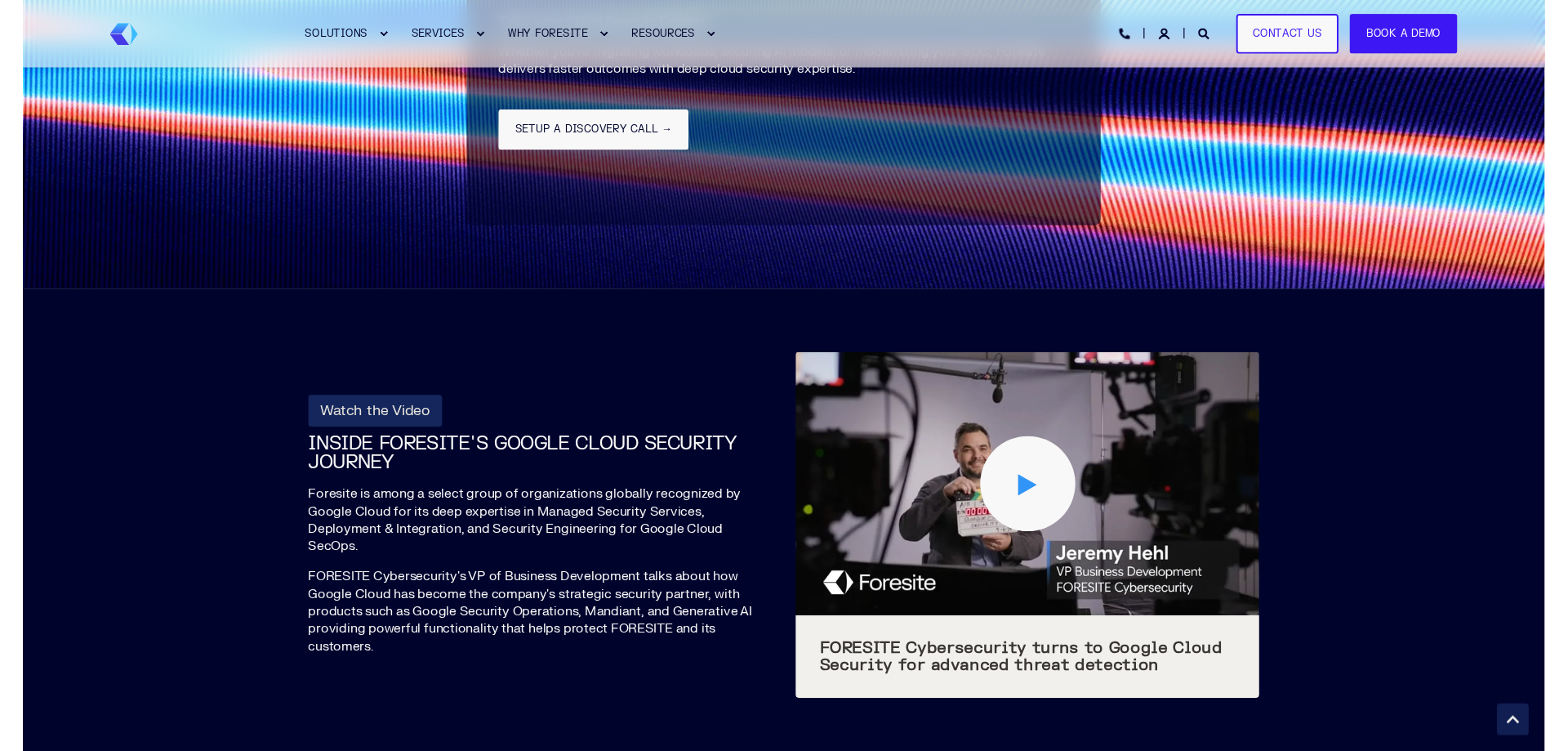
scroll to position [6177, 0]
